Goal: Find specific page/section: Find specific page/section

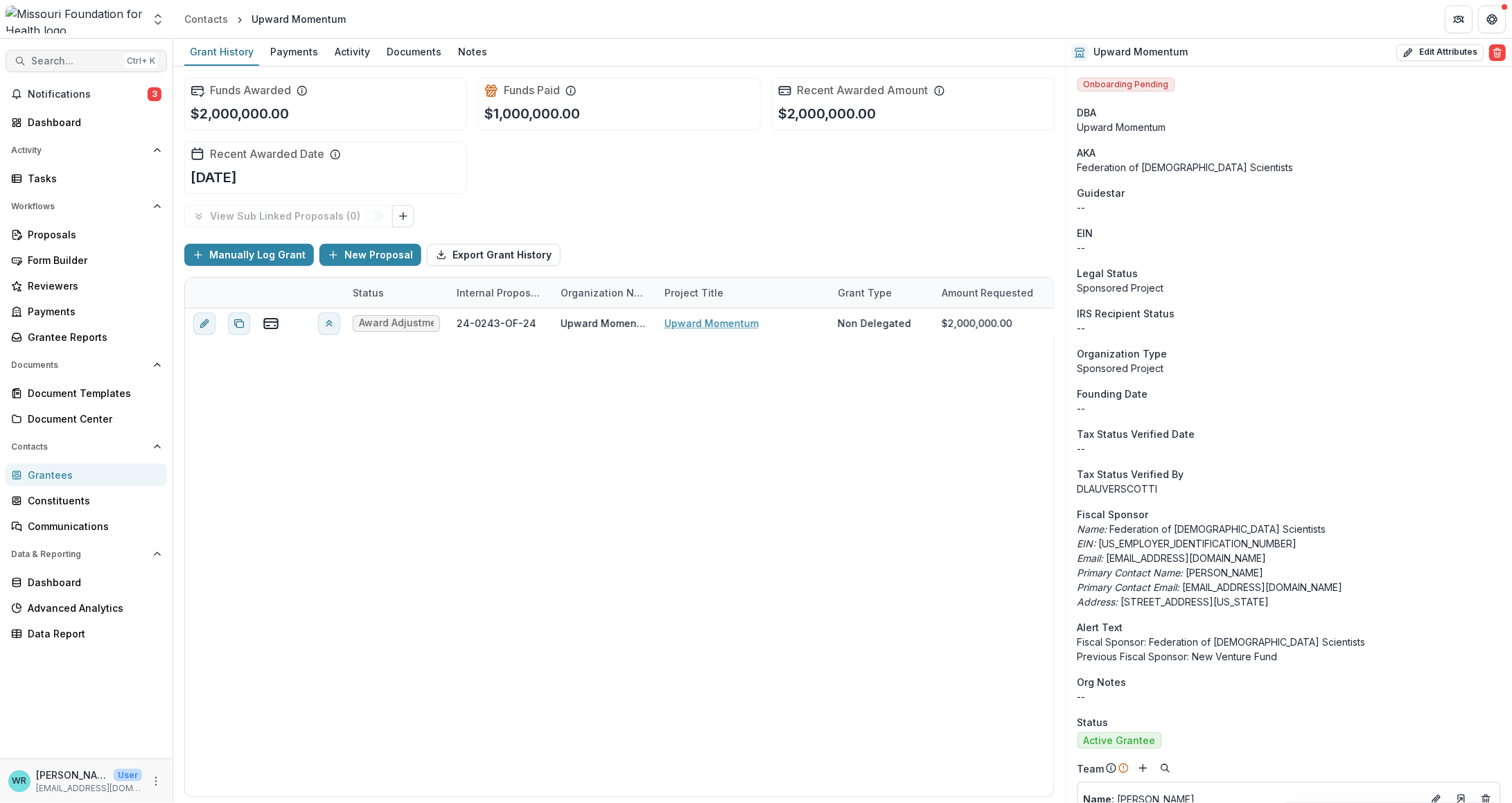
click at [71, 62] on span "Search..." at bounding box center [74, 61] width 87 height 12
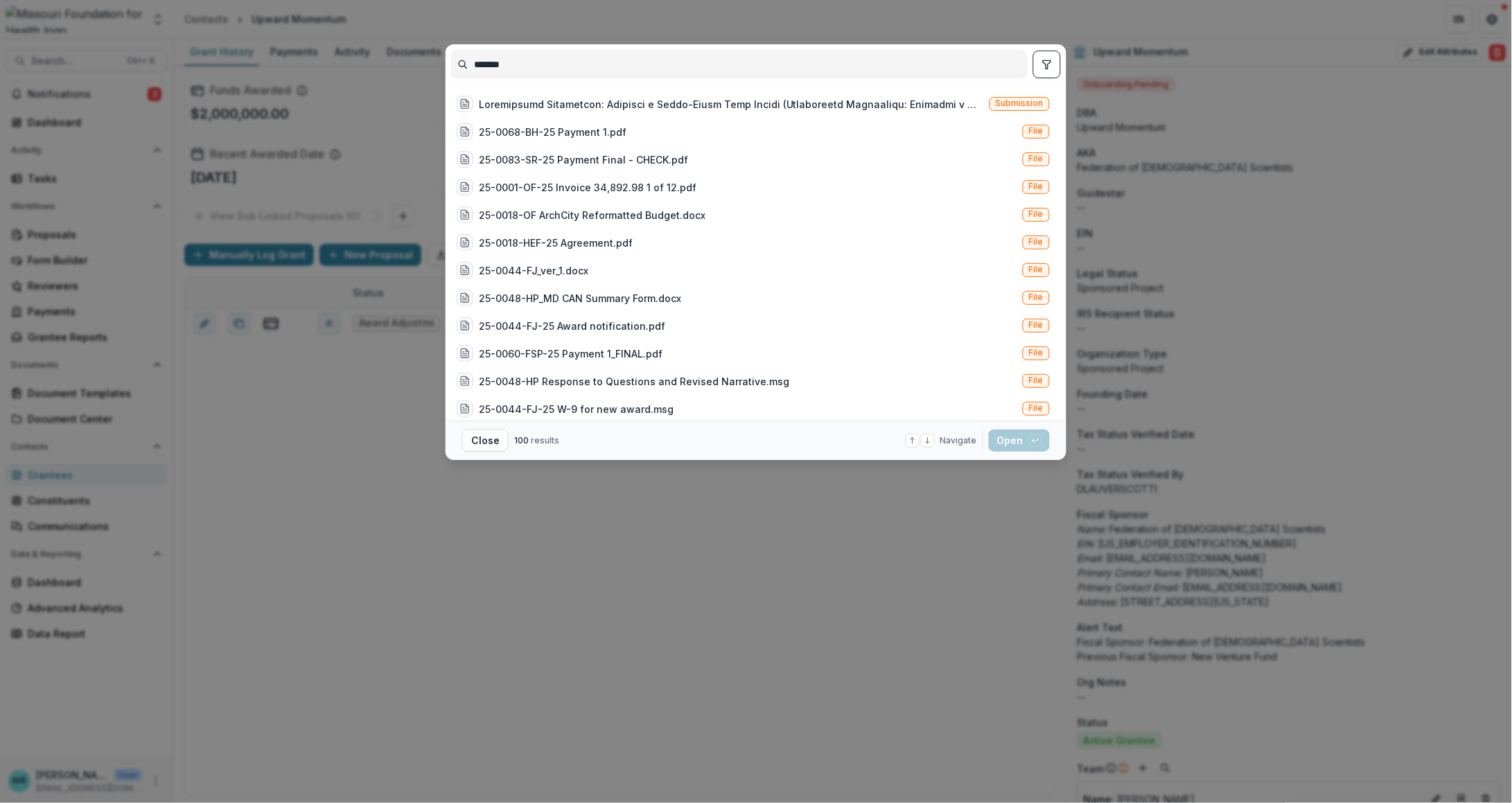
type input "*******"
click at [1049, 71] on button "toggle filters" at bounding box center [1046, 64] width 28 height 28
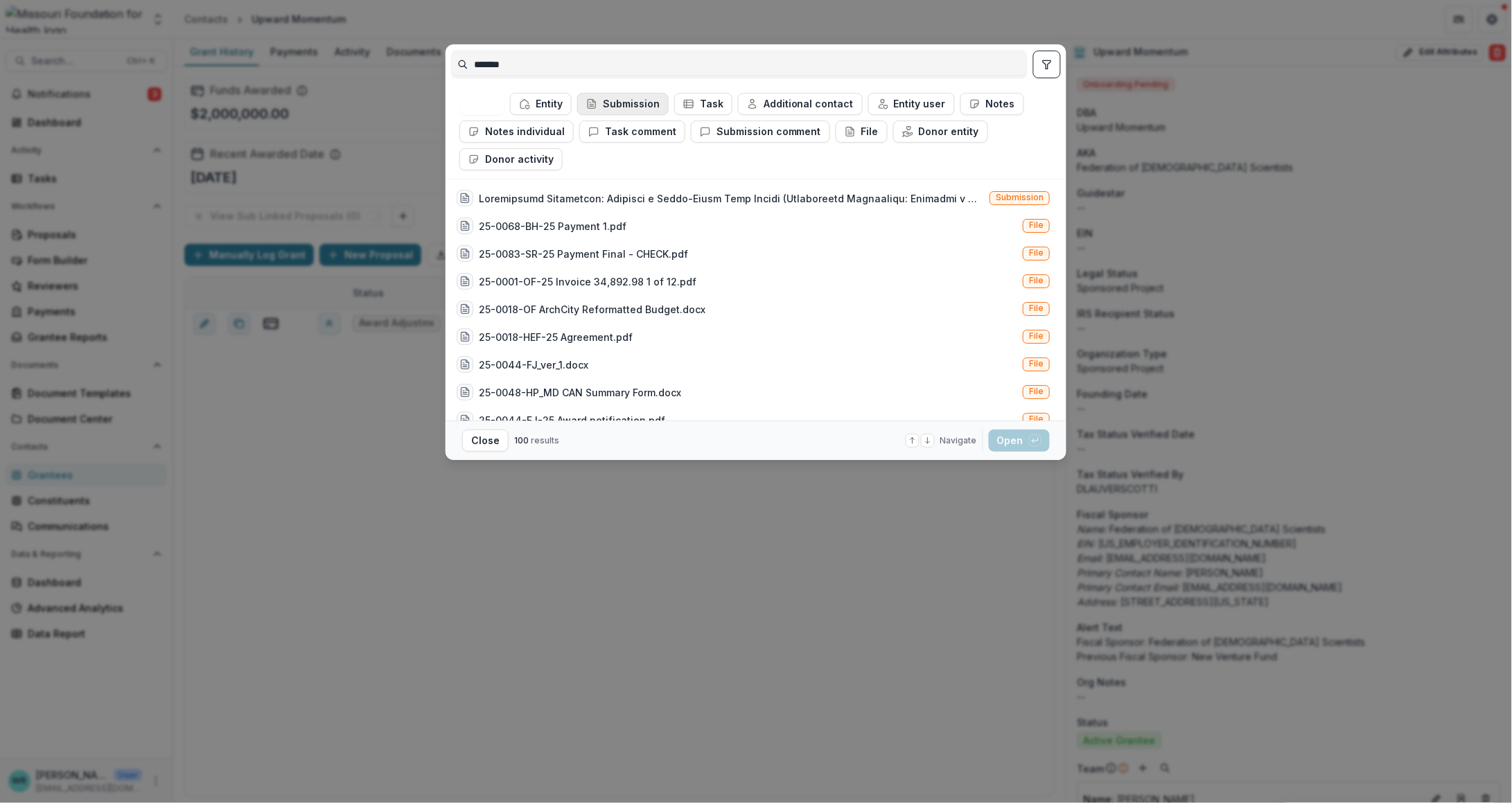
click at [615, 108] on button "Submission" at bounding box center [622, 103] width 91 height 22
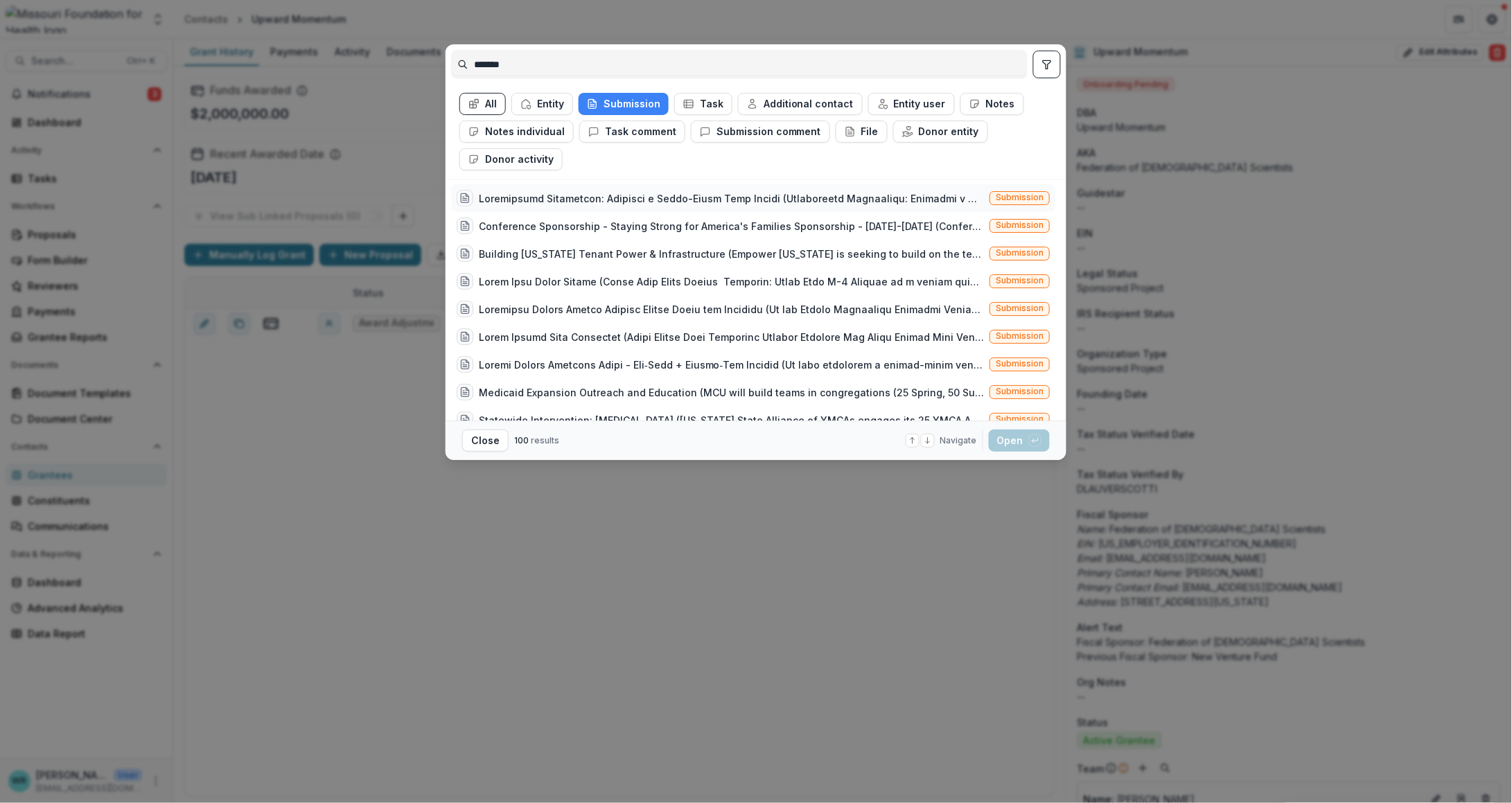
click at [1007, 200] on span "Submission" at bounding box center [1019, 198] width 48 height 10
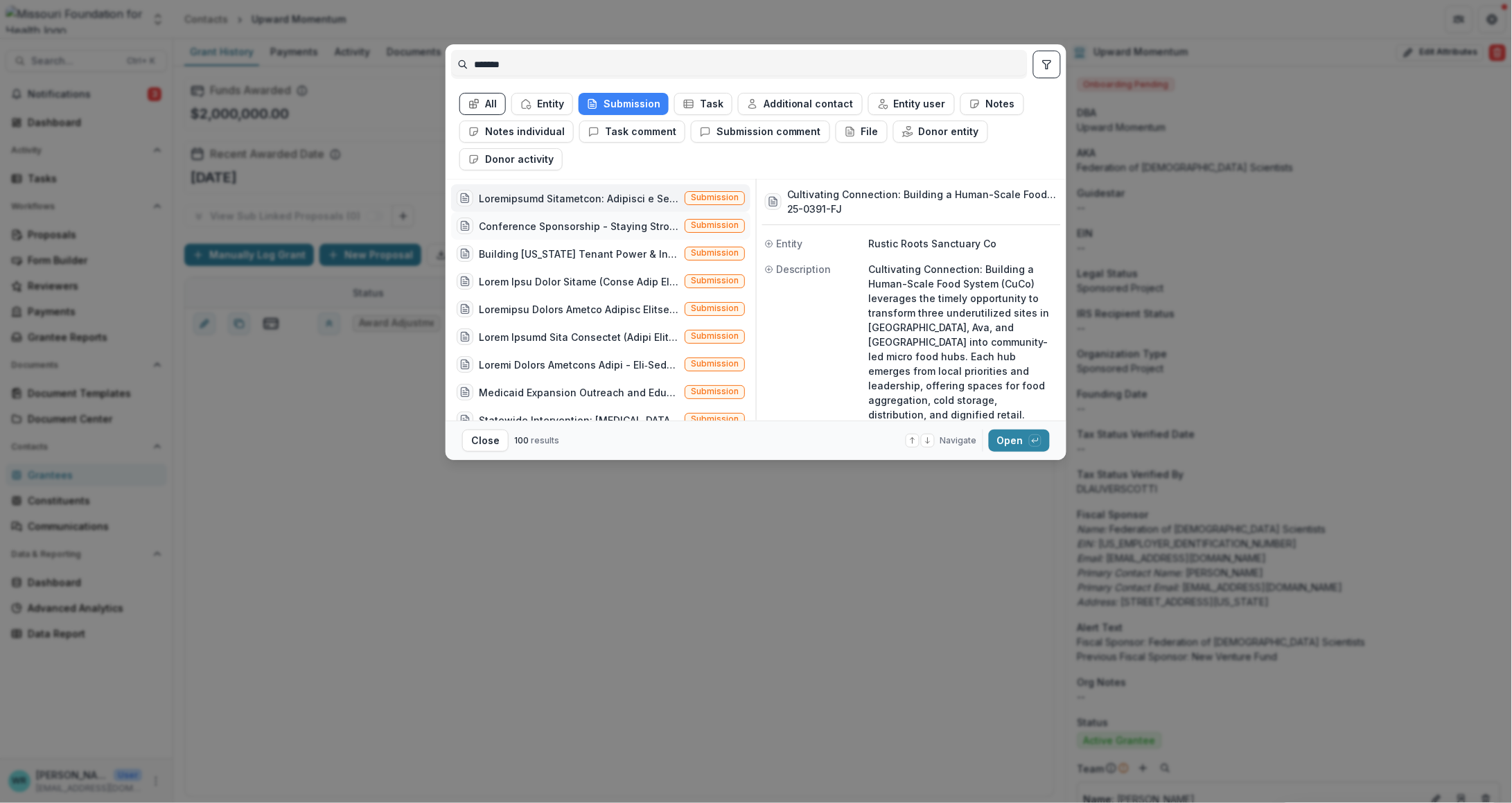
click at [718, 227] on span "Submission" at bounding box center [715, 225] width 48 height 10
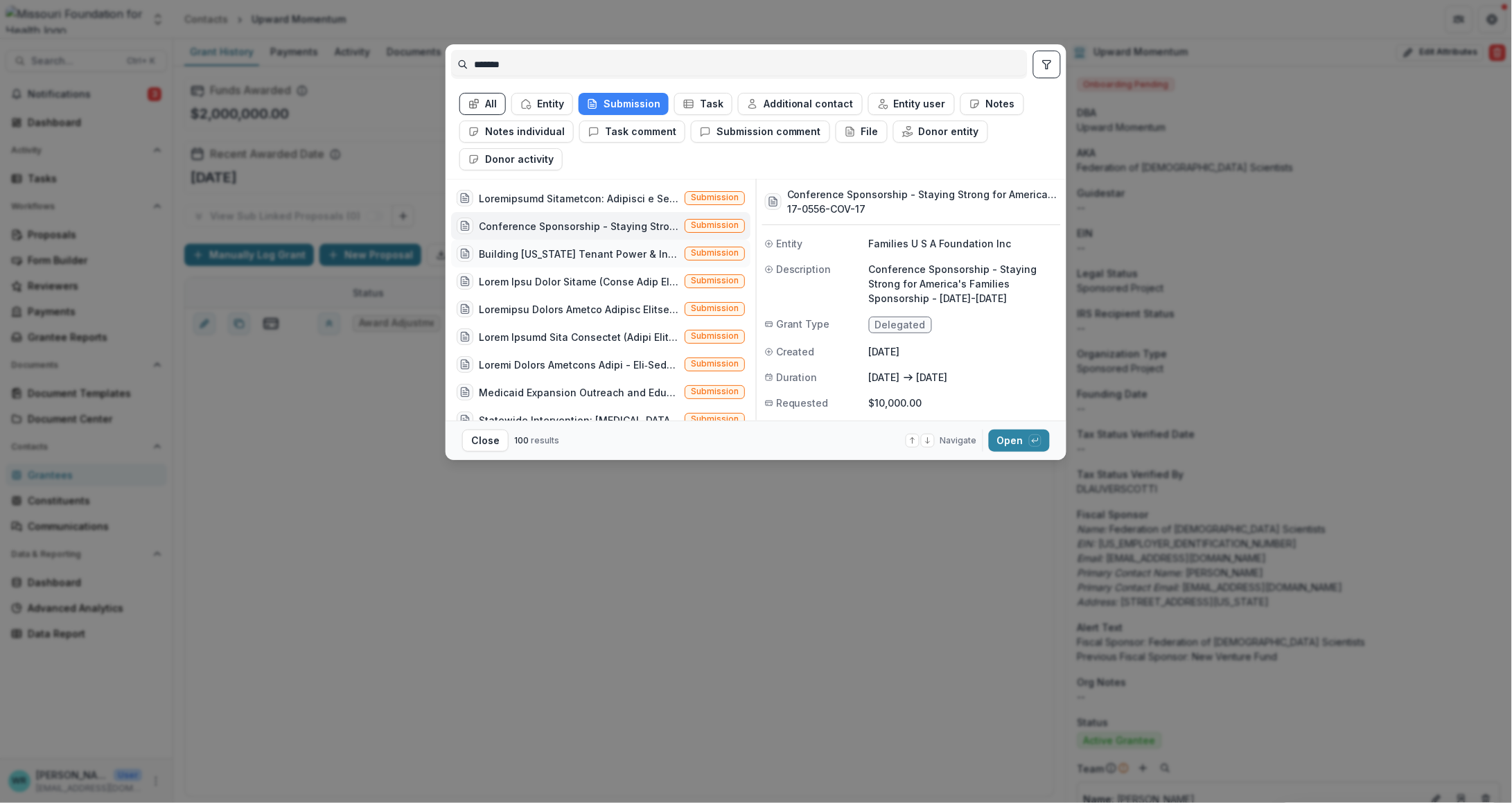
click at [711, 252] on span "Submission" at bounding box center [715, 253] width 48 height 10
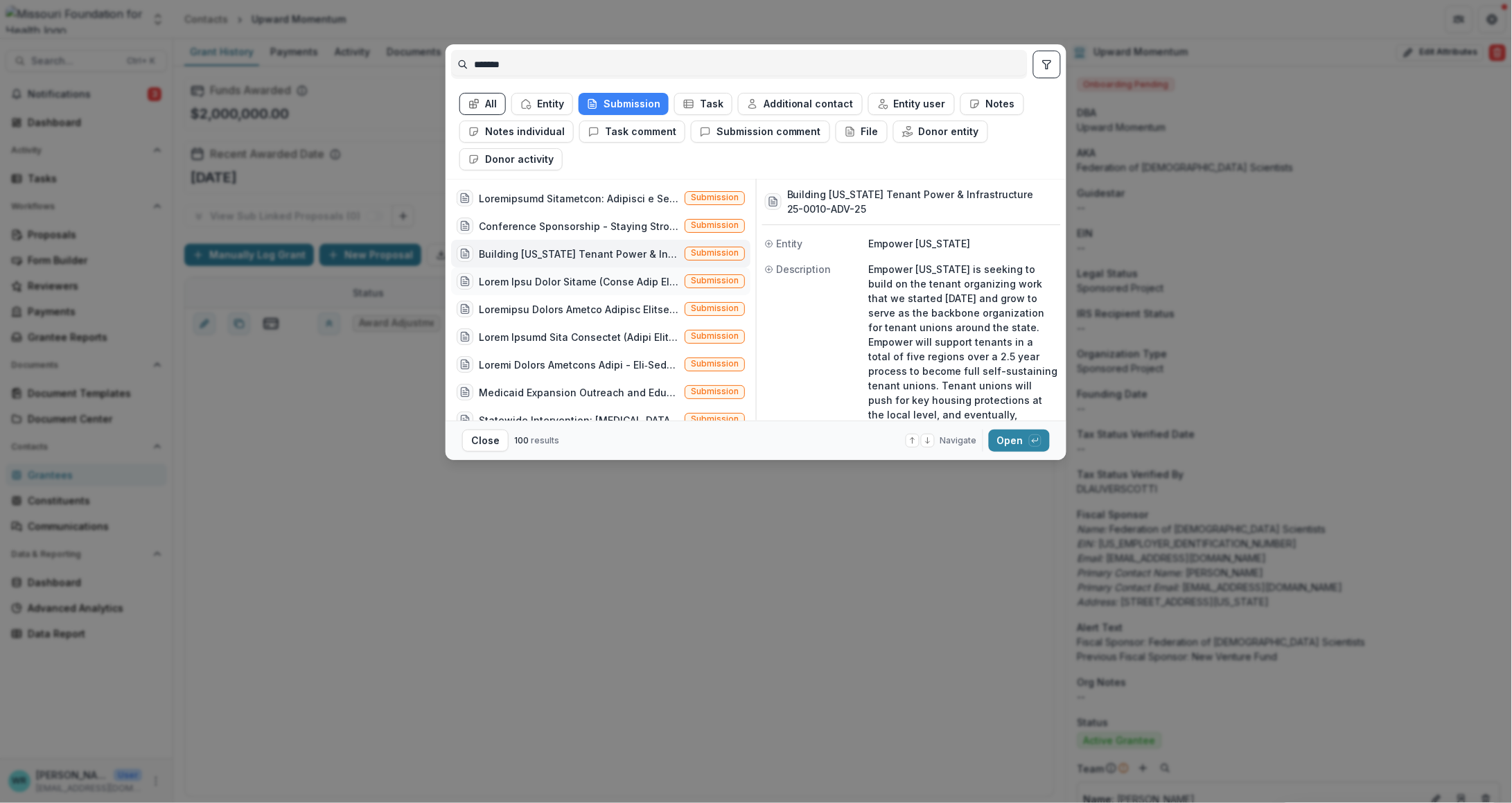
click at [714, 278] on span "Submission" at bounding box center [715, 281] width 48 height 10
click at [707, 310] on span "Submission" at bounding box center [715, 309] width 48 height 10
click at [711, 334] on span "Submission" at bounding box center [715, 336] width 48 height 10
click at [714, 362] on span "Submission" at bounding box center [715, 364] width 48 height 10
click at [714, 385] on span "Submission" at bounding box center [714, 392] width 60 height 14
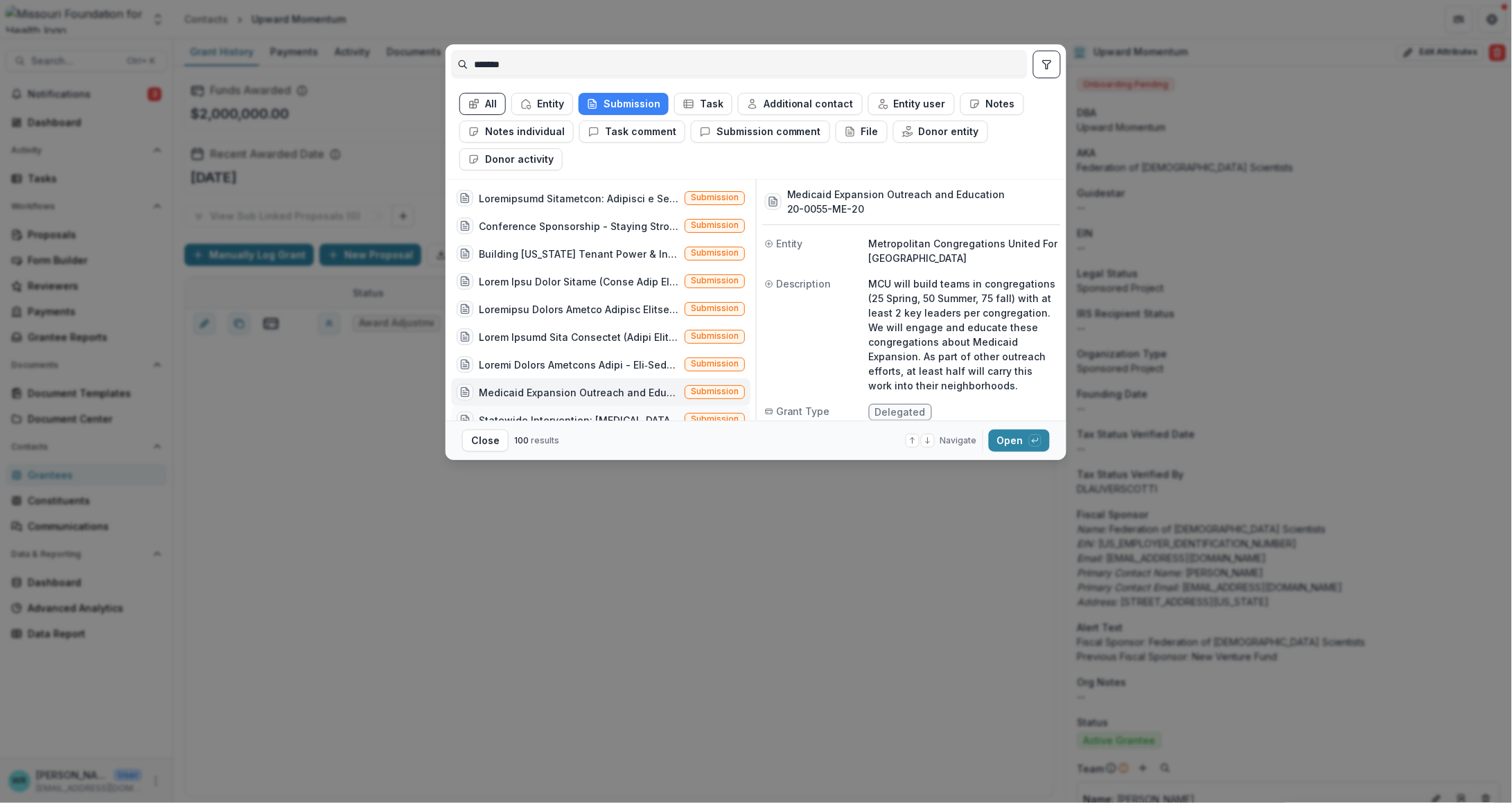
click at [716, 411] on div "Statewide Intervention: [MEDICAL_DATA] ([US_STATE] State Alliance of YMCAs enga…" at bounding box center [600, 420] width 299 height 28
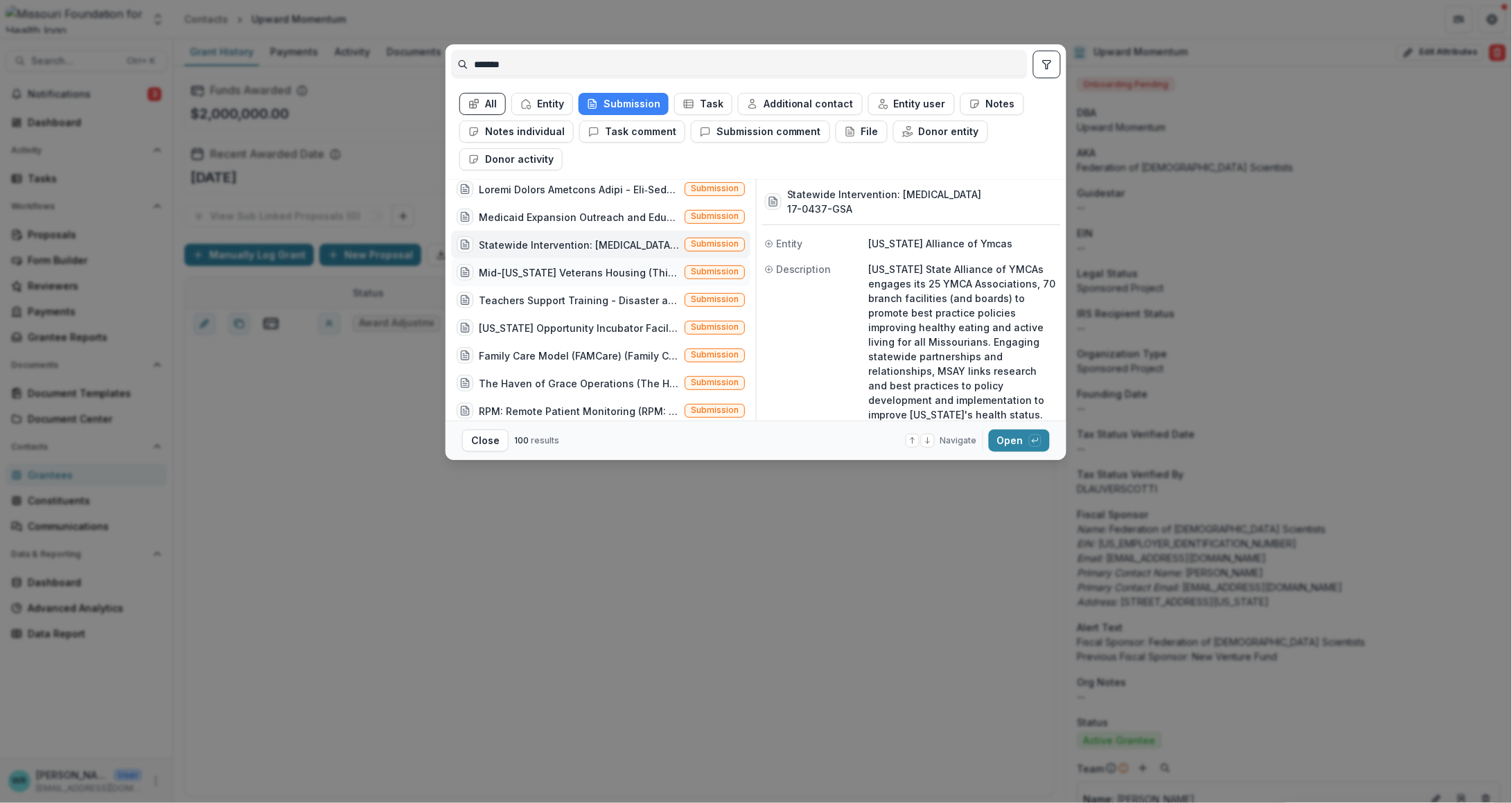
scroll to position [278, 0]
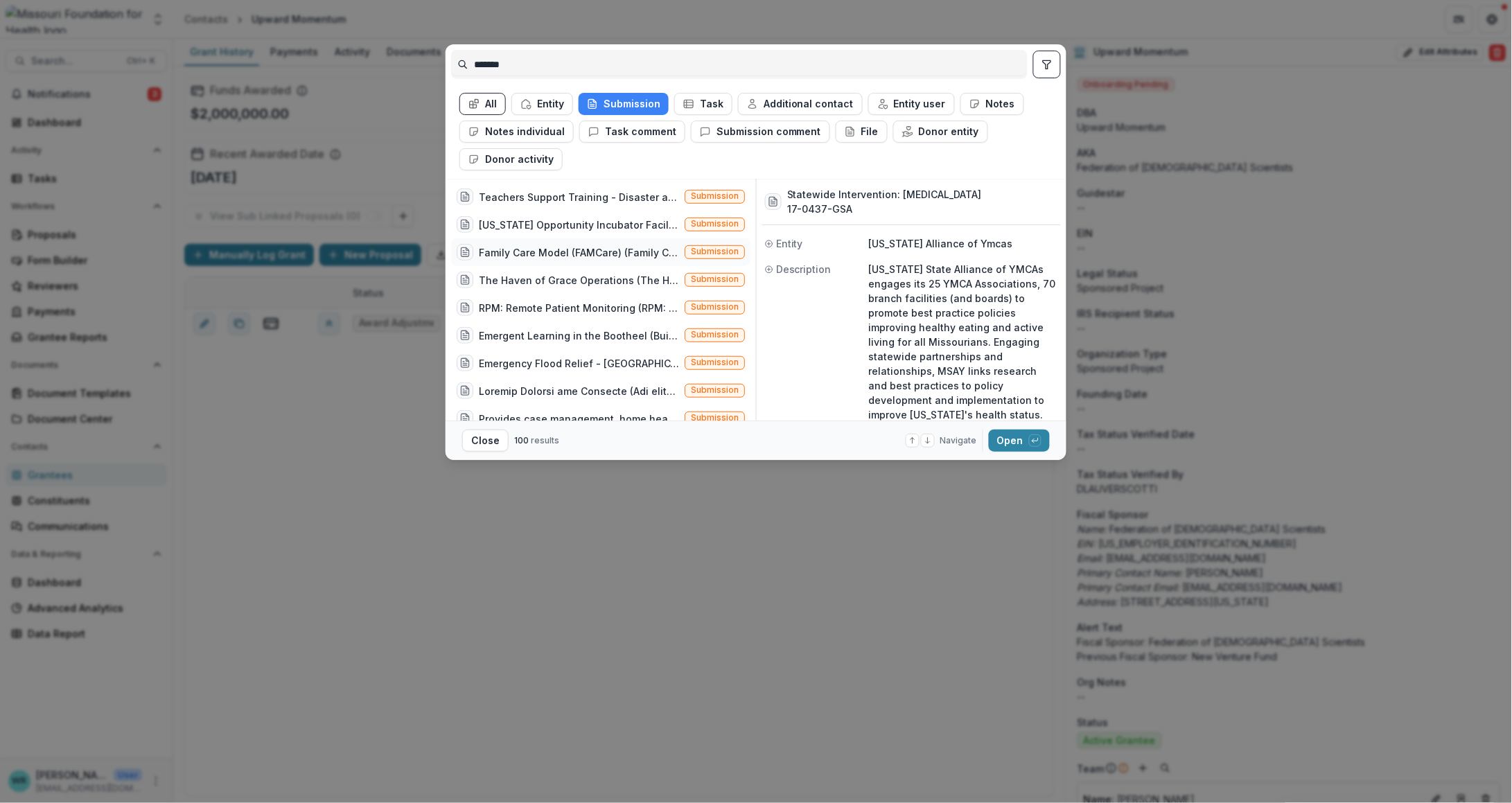
click at [701, 251] on span "Submission" at bounding box center [715, 251] width 48 height 10
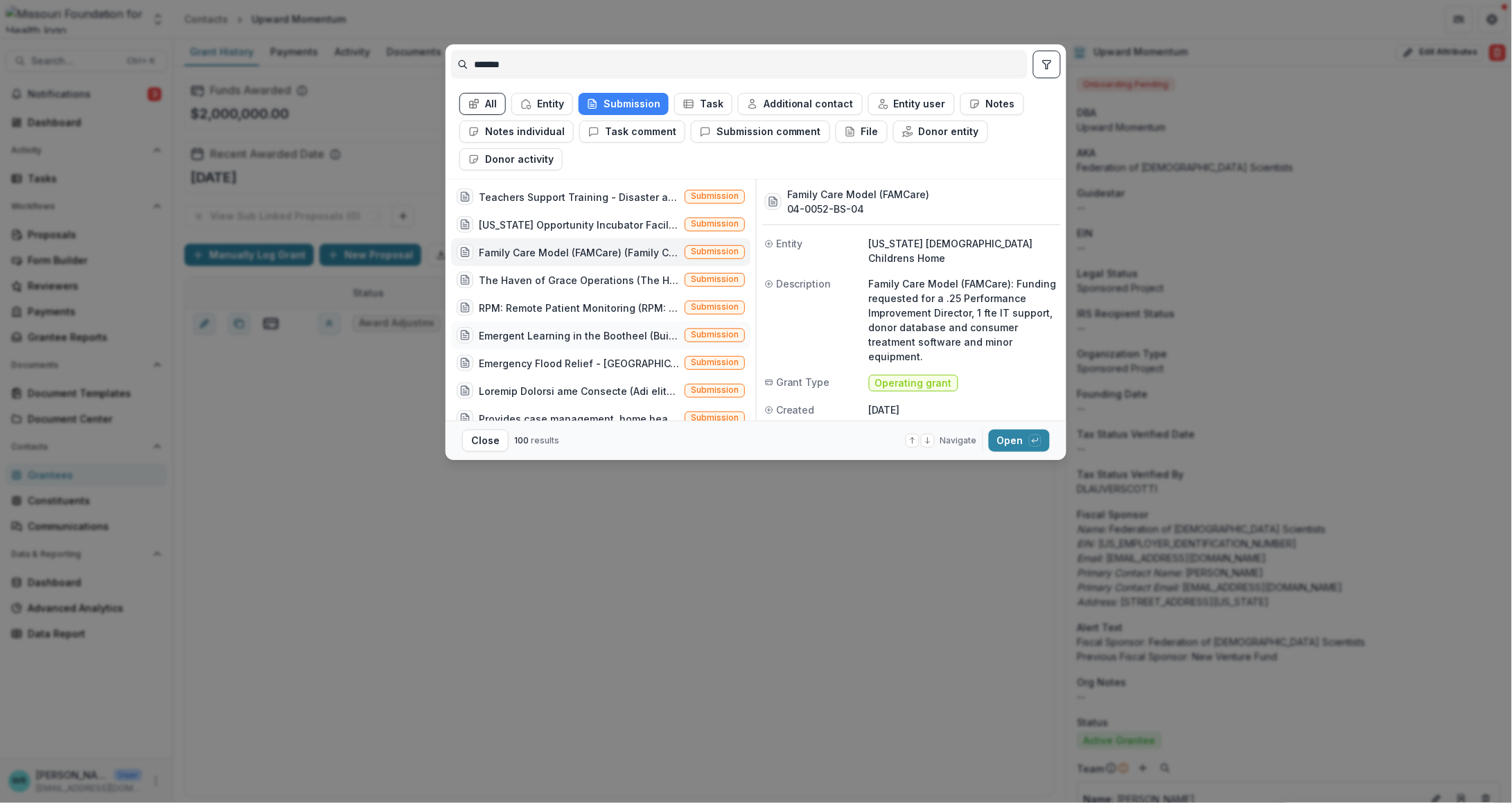
click at [718, 321] on div "Emergent Learning in the Bootheel (Building on the reverse visioning done with …" at bounding box center [600, 335] width 299 height 28
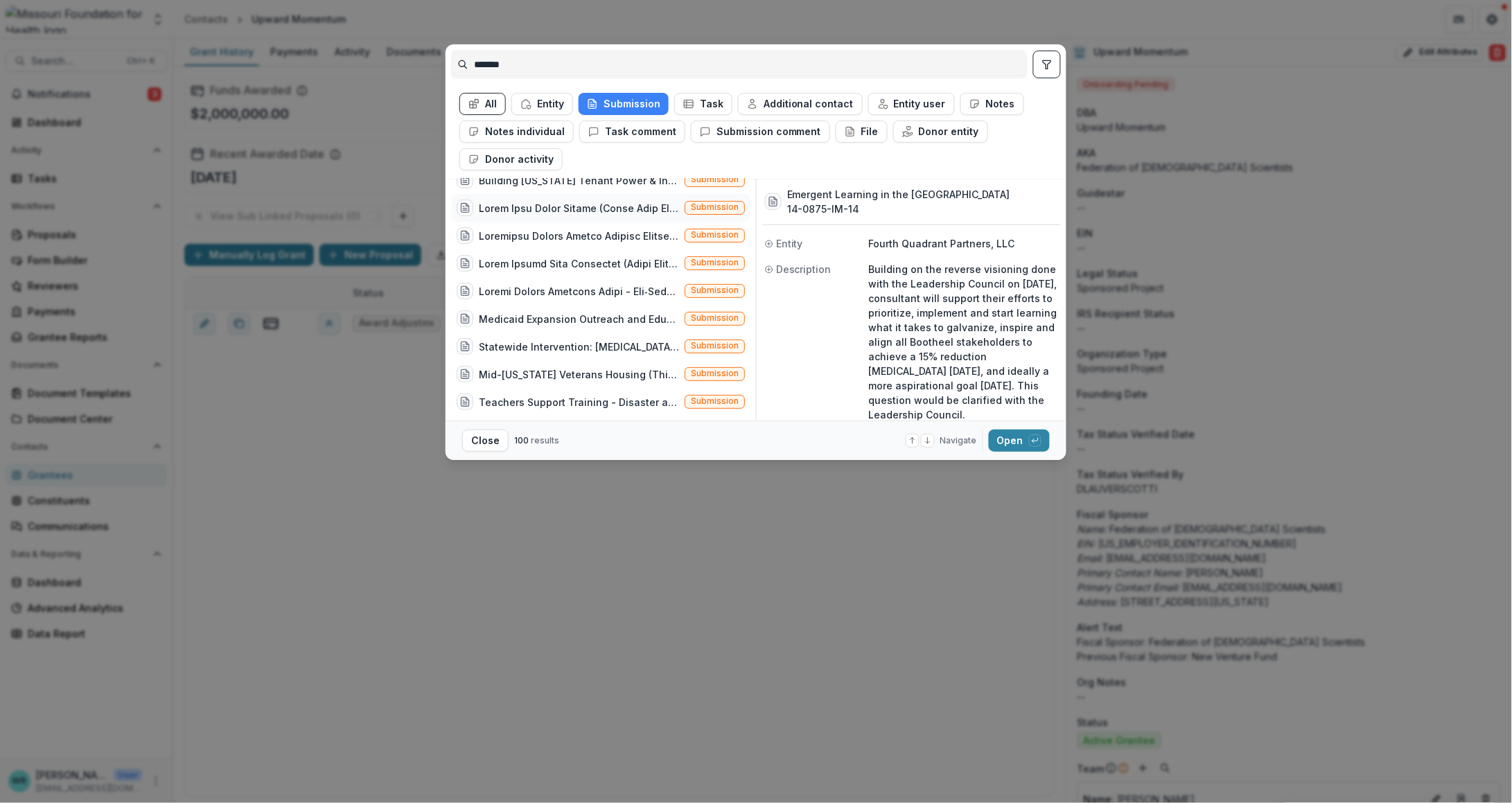
scroll to position [0, 0]
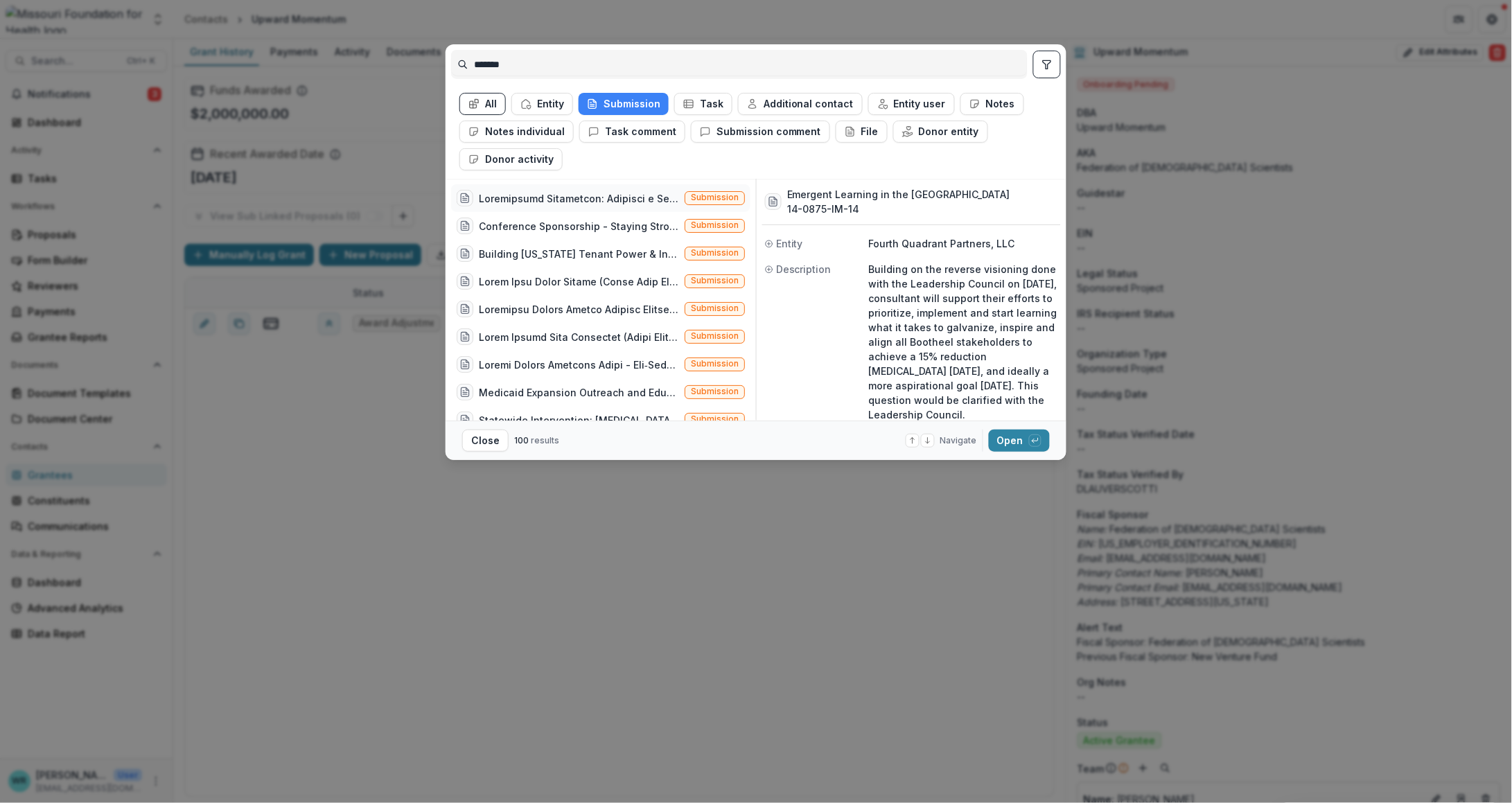
click at [701, 196] on span "Submission" at bounding box center [715, 198] width 48 height 10
click at [1031, 441] on icon "button" at bounding box center [1035, 441] width 8 height 8
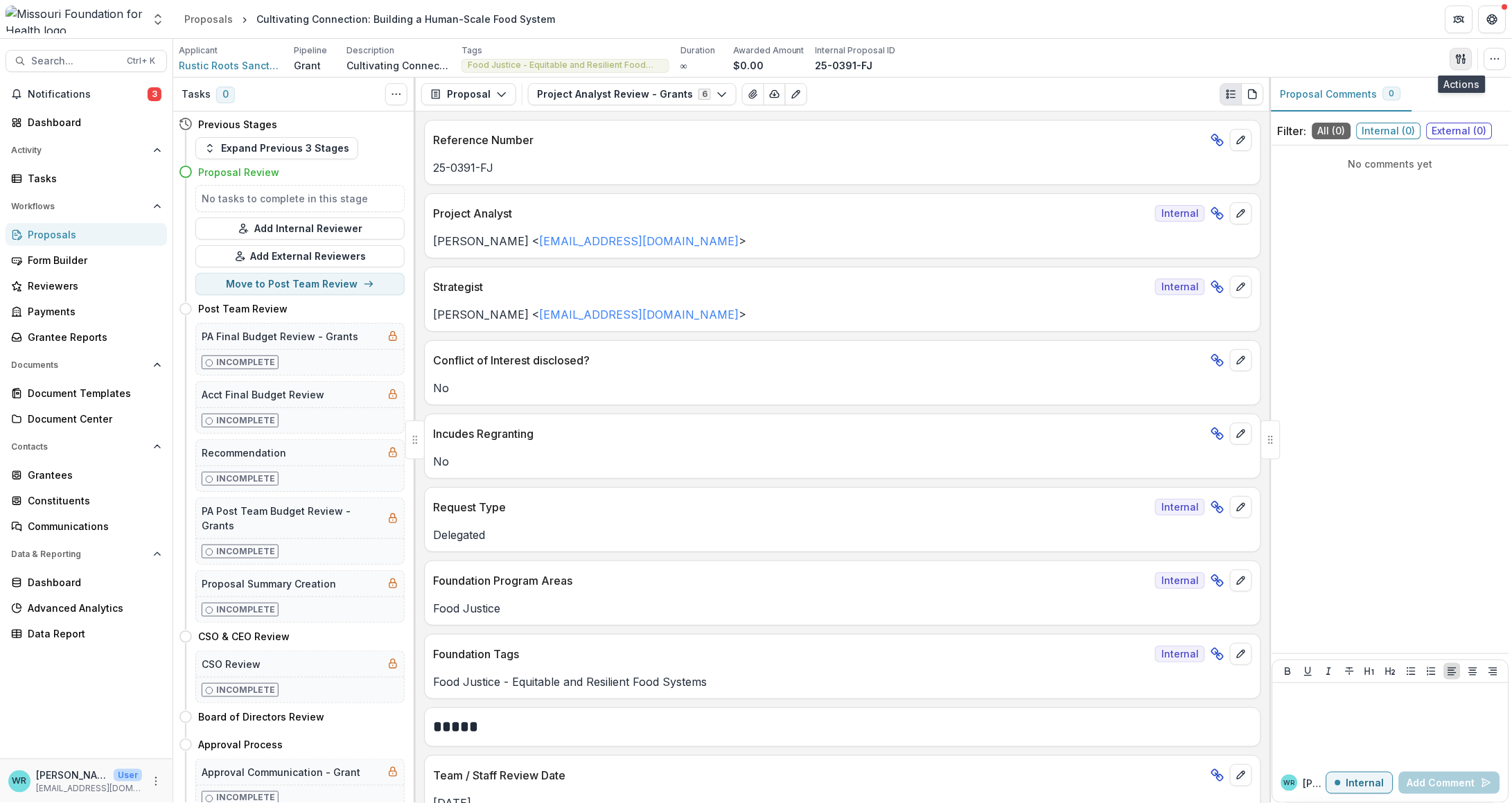
click at [1467, 62] on button "button" at bounding box center [1460, 59] width 22 height 22
click at [1378, 112] on button "Proposal Files" at bounding box center [1394, 113] width 148 height 23
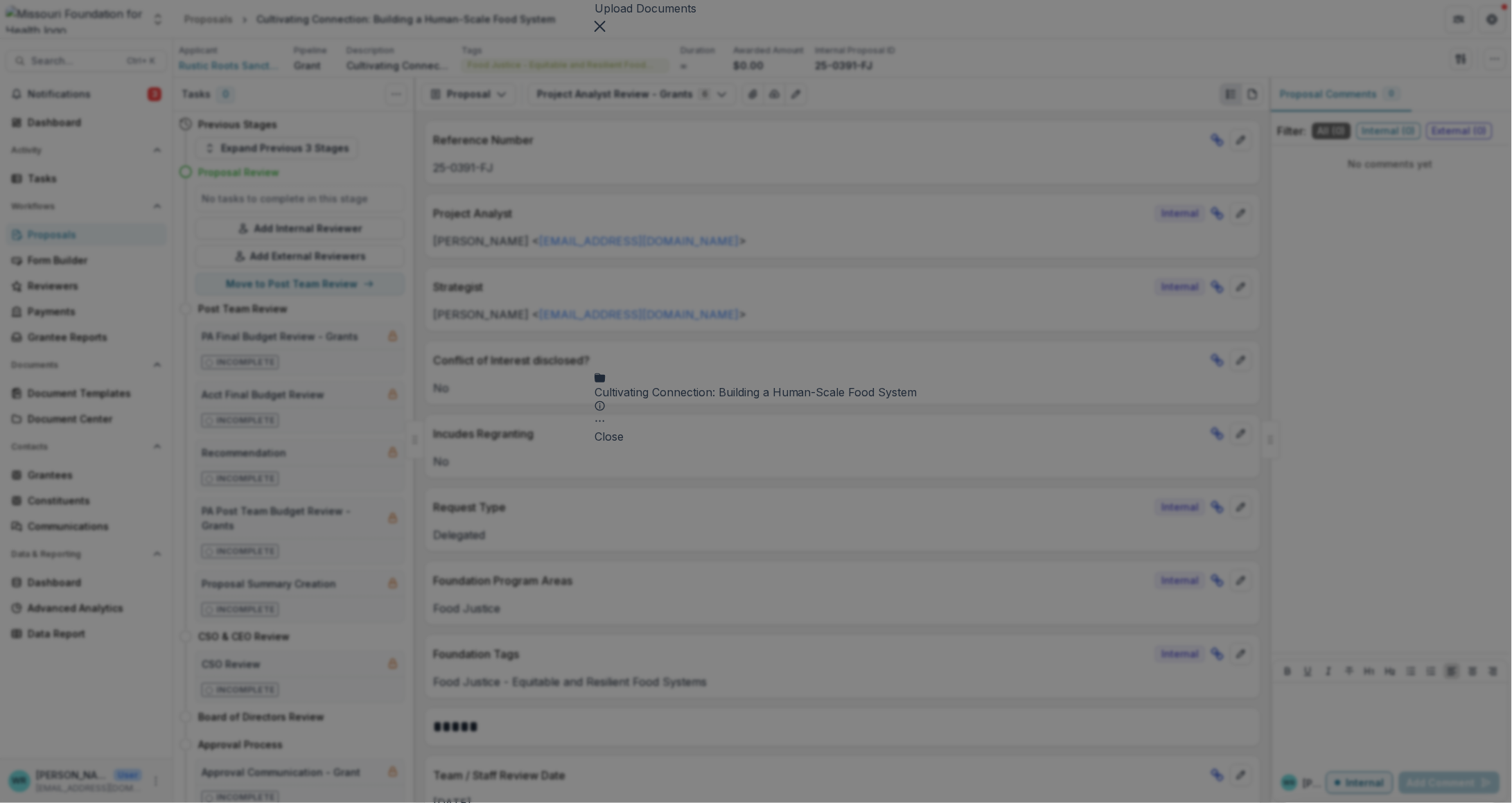
click at [595, 124] on icon at bounding box center [756, 195] width 323 height 323
